Goal: Find specific page/section: Find specific page/section

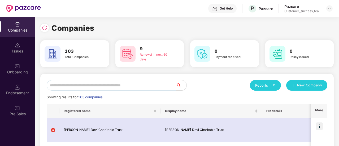
click at [115, 89] on input "text" at bounding box center [111, 85] width 129 height 11
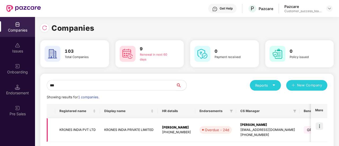
type input "***"
click at [319, 127] on img at bounding box center [319, 126] width 7 height 7
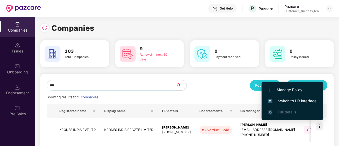
click at [299, 102] on span "Switch to HR interface" at bounding box center [292, 101] width 48 height 6
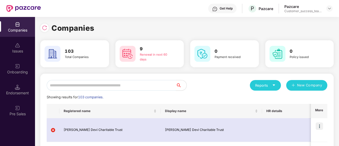
click at [76, 87] on input "text" at bounding box center [111, 85] width 129 height 11
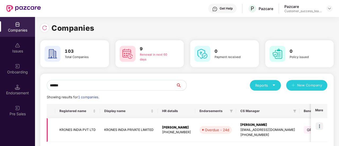
type input "******"
click at [68, 130] on td "KRONES INDIA PVT LTD" at bounding box center [77, 130] width 45 height 24
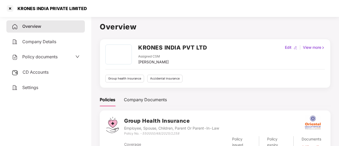
click at [49, 56] on span "Policy documents" at bounding box center [39, 56] width 35 height 5
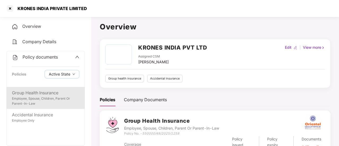
click at [46, 102] on div "Employee, Spouse, Children, Parent Or Parent-In-Law" at bounding box center [45, 101] width 67 height 10
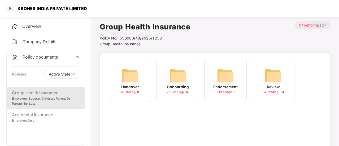
click at [130, 79] on img at bounding box center [130, 75] width 17 height 17
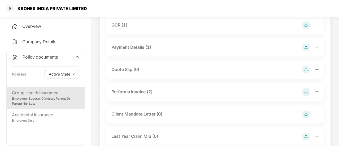
scroll to position [127, 0]
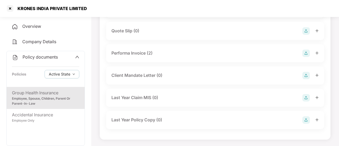
click at [50, 94] on div "Group Health Insurance" at bounding box center [45, 93] width 67 height 7
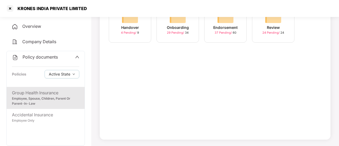
click at [167, 38] on div "Onboarding 29 Pending / 34" at bounding box center [178, 21] width 42 height 42
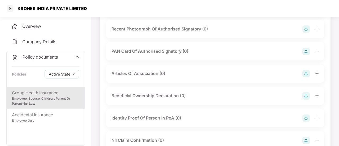
scroll to position [684, 0]
